Goal: Task Accomplishment & Management: Manage account settings

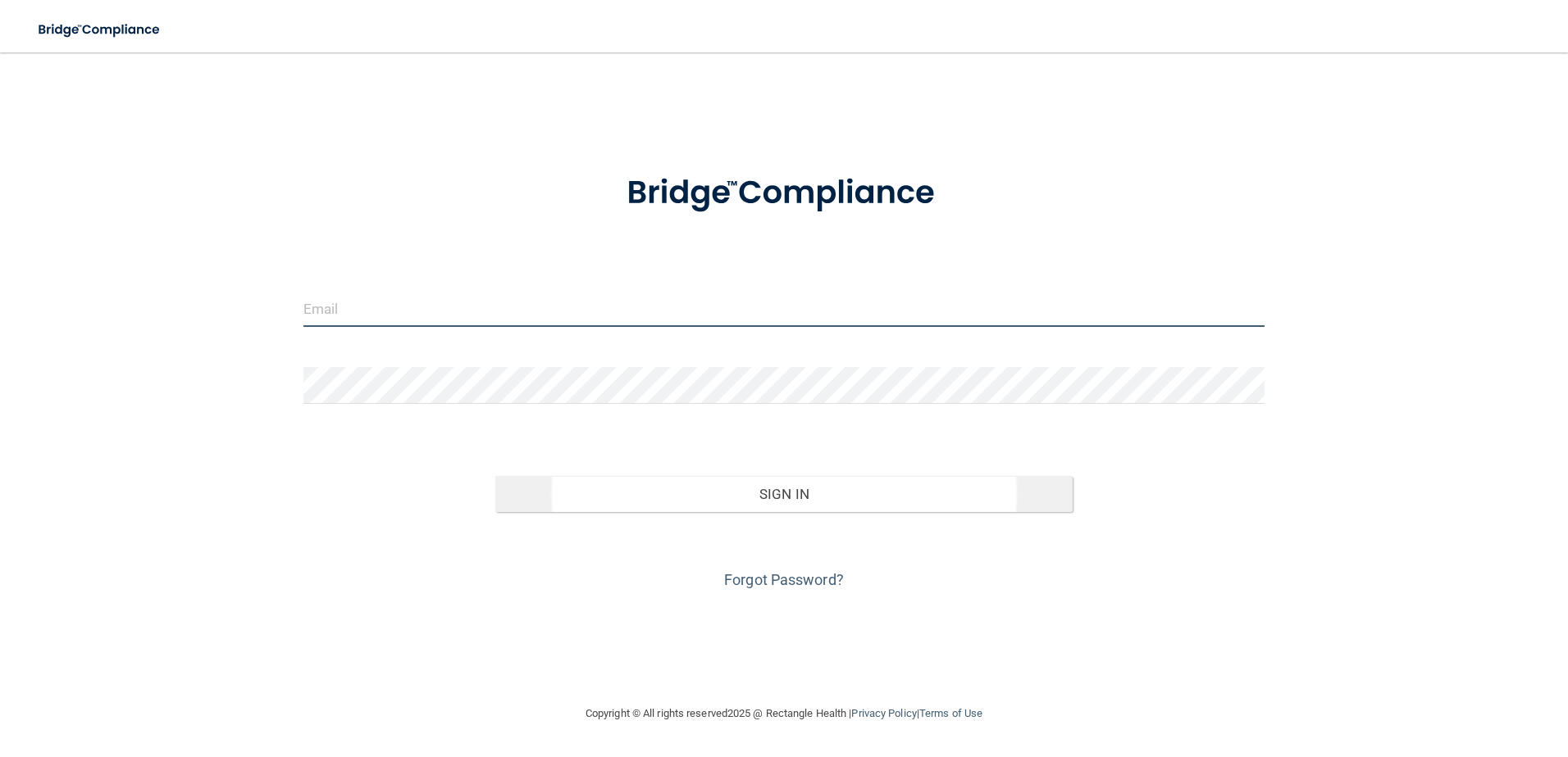
type input "[EMAIL_ADDRESS][DOMAIN_NAME]"
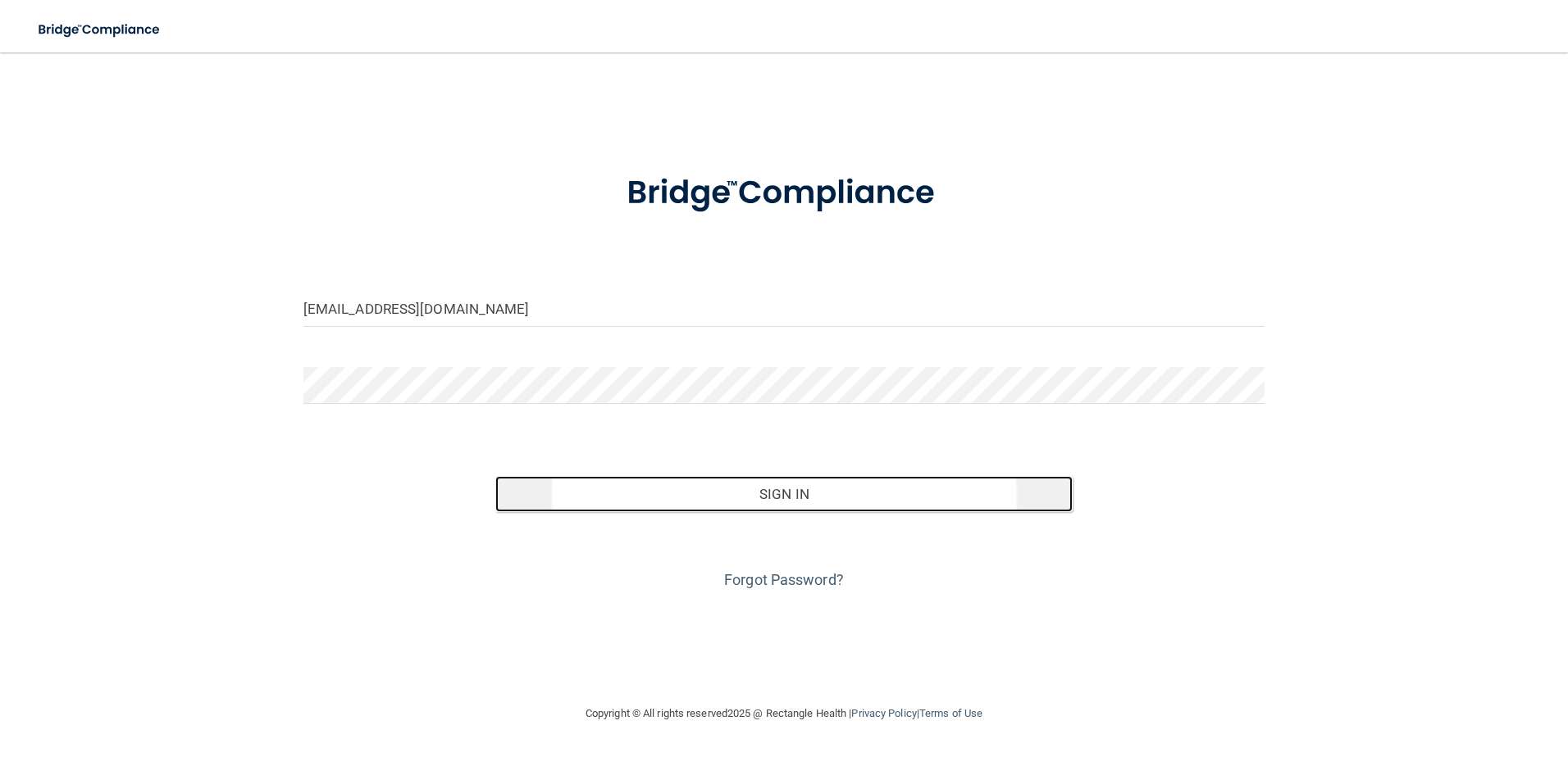
click at [823, 498] on button "Sign In" at bounding box center [784, 494] width 577 height 36
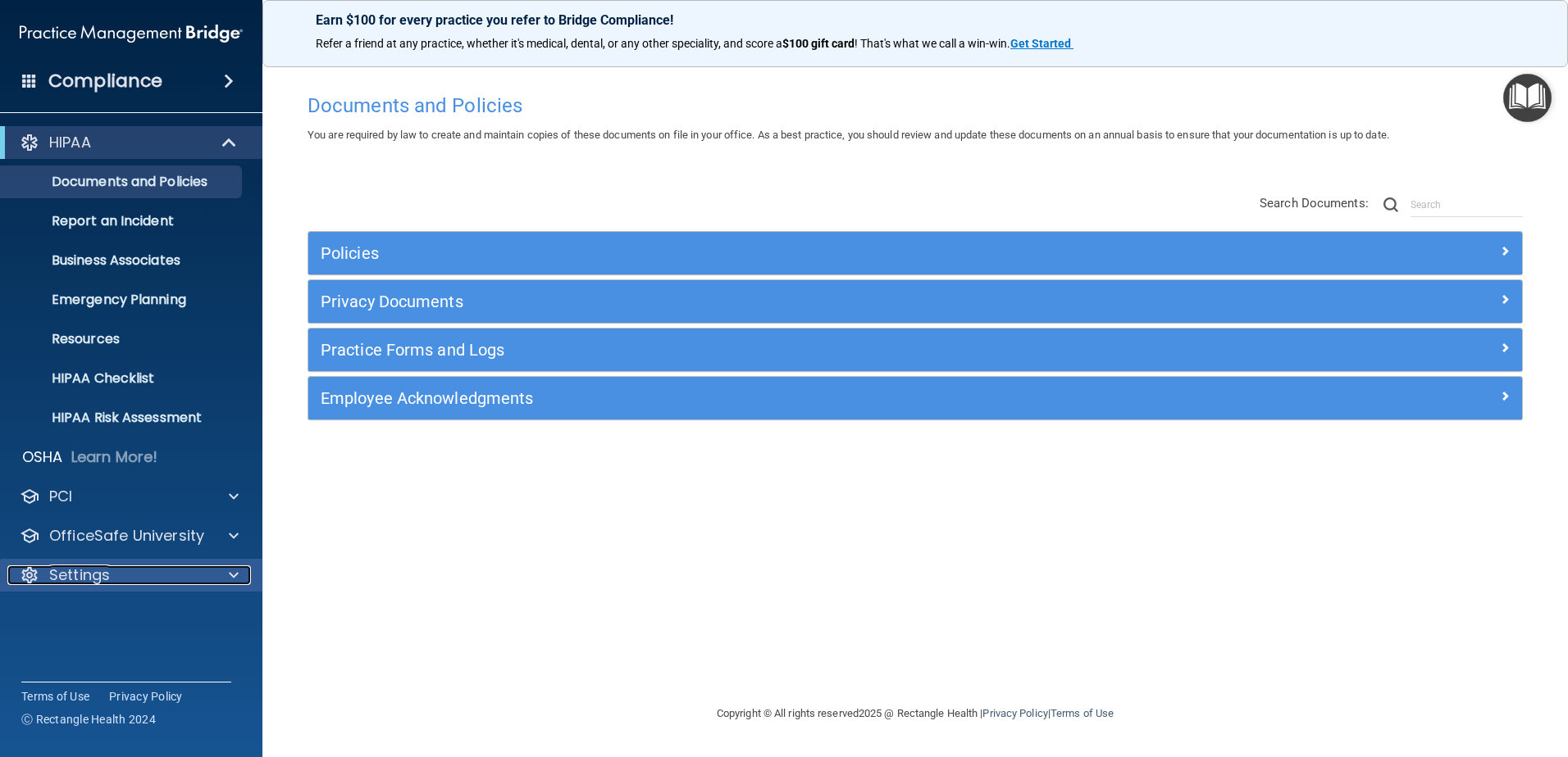
click at [172, 582] on div "Settings" at bounding box center [108, 576] width 203 height 20
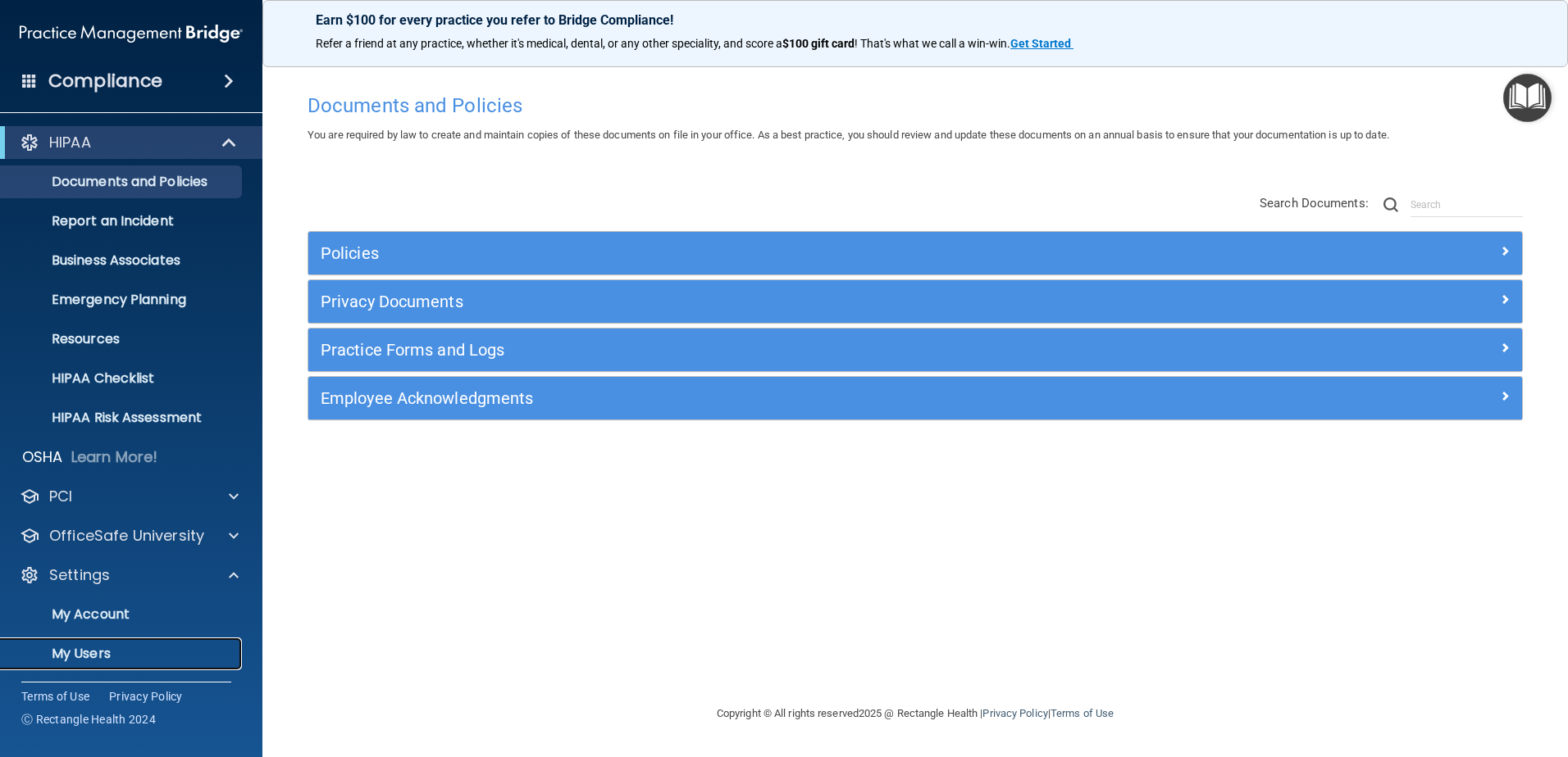
click at [89, 656] on p "My Users" at bounding box center [123, 654] width 224 height 16
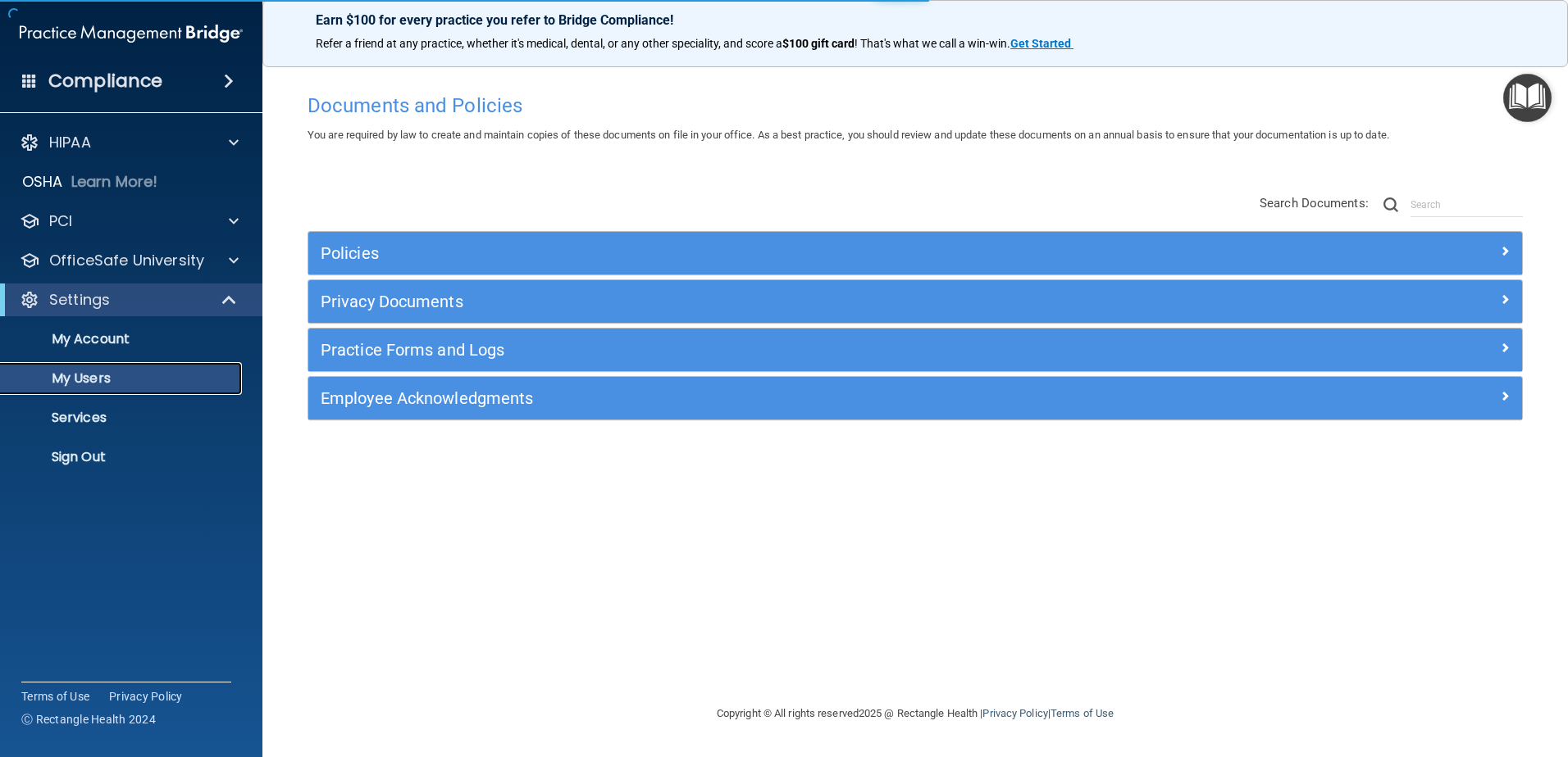
select select "20"
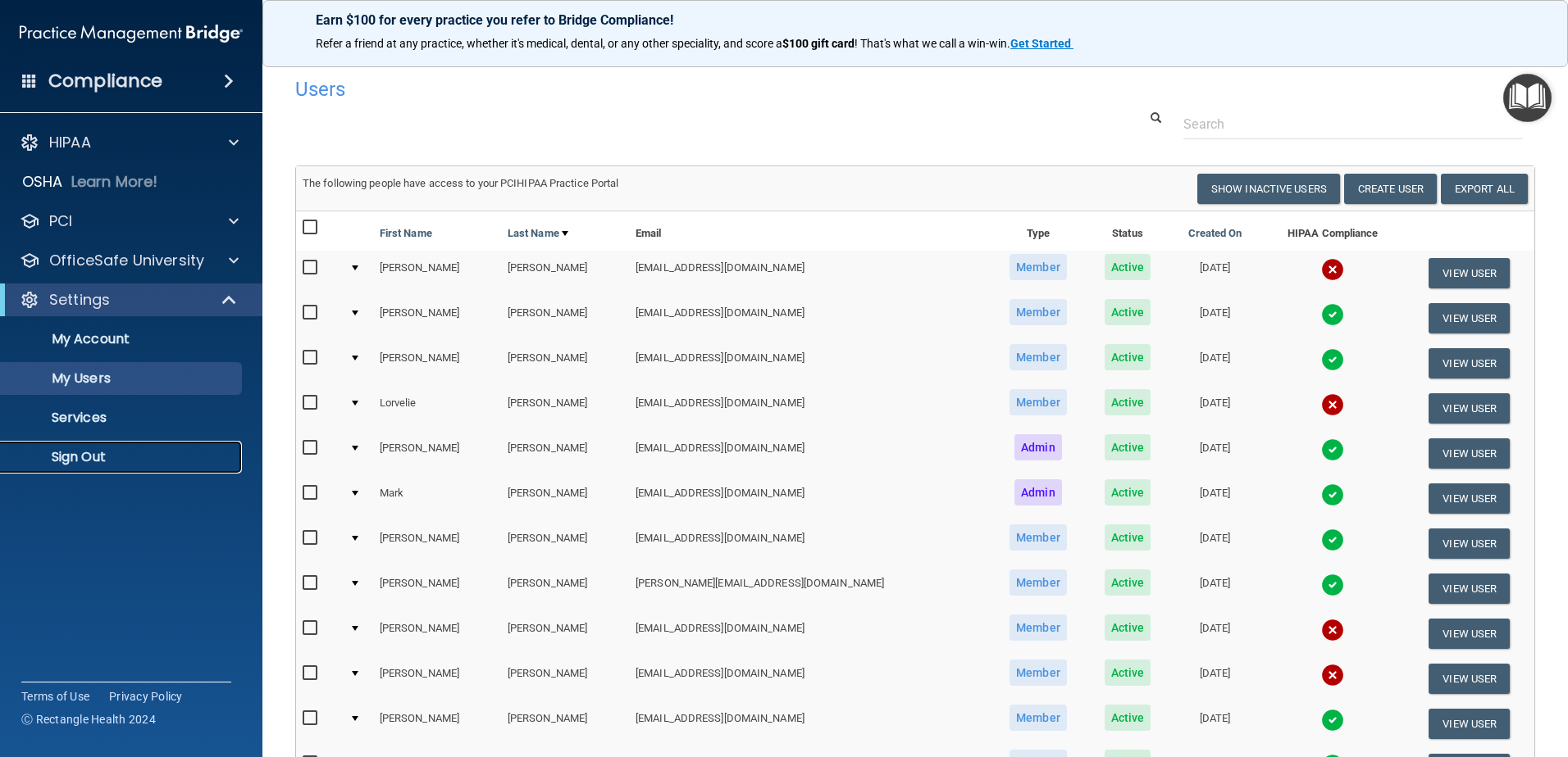
click at [100, 449] on p "Sign Out" at bounding box center [123, 457] width 224 height 16
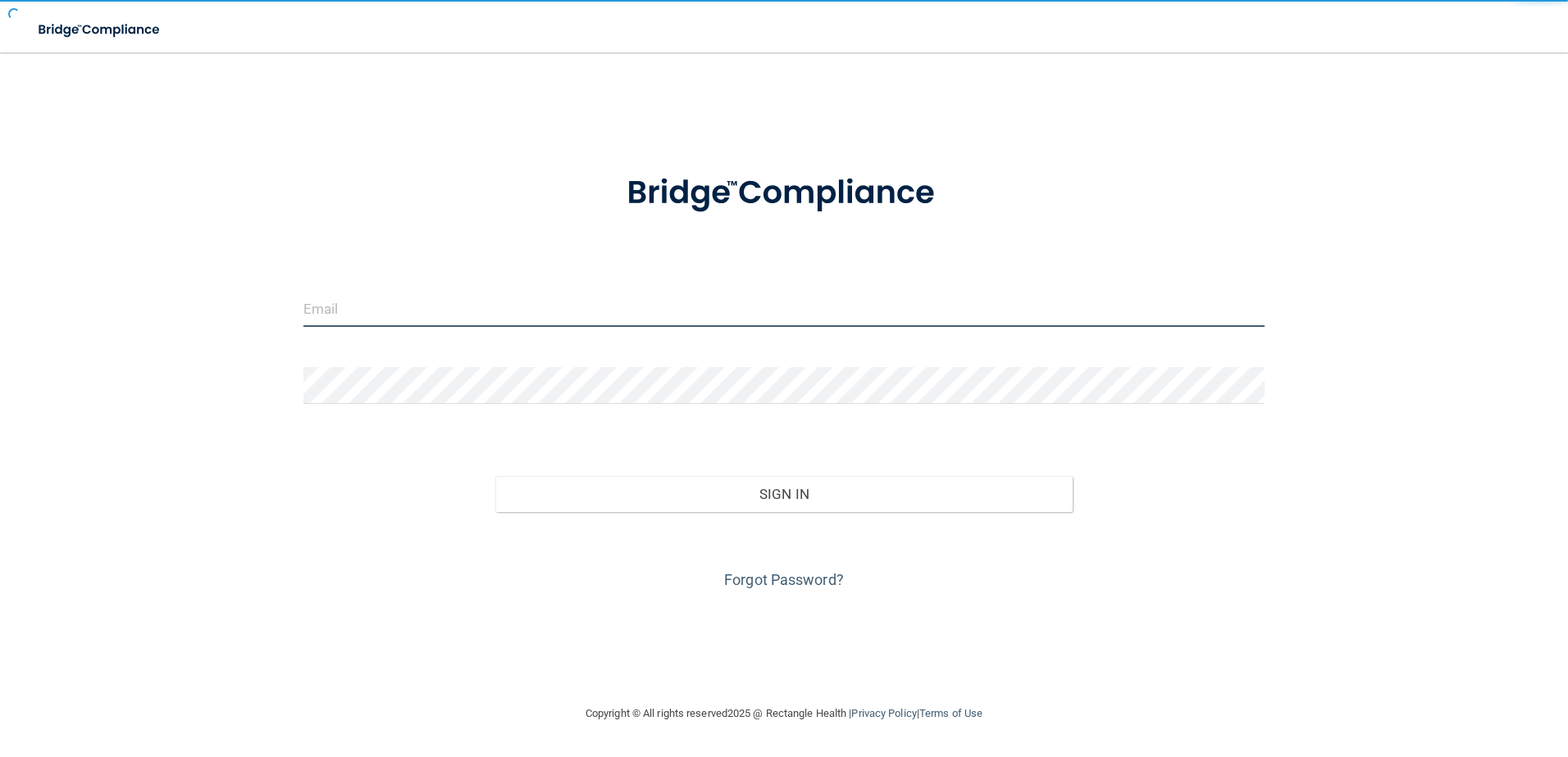
type input "[EMAIL_ADDRESS][DOMAIN_NAME]"
